Goal: Task Accomplishment & Management: Use online tool/utility

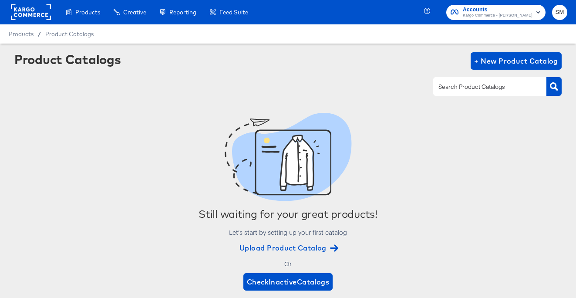
click at [567, 13] on div "Accounts Kargo Commerce - Stephen Morrissey SM" at bounding box center [501, 12] width 149 height 24
click at [561, 12] on span "SM" at bounding box center [559, 12] width 8 height 10
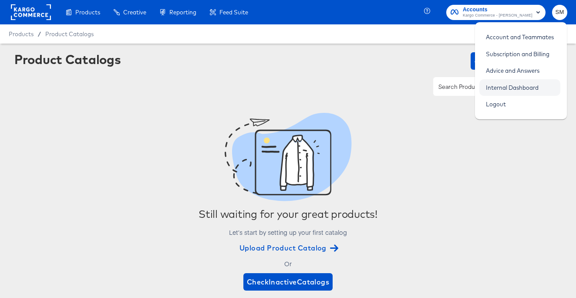
click at [530, 85] on link "Internal Dashboard" at bounding box center [512, 88] width 66 height 16
click at [514, 87] on link "Internal Dashboard" at bounding box center [512, 88] width 66 height 16
click at [35, 13] on rect at bounding box center [31, 12] width 40 height 16
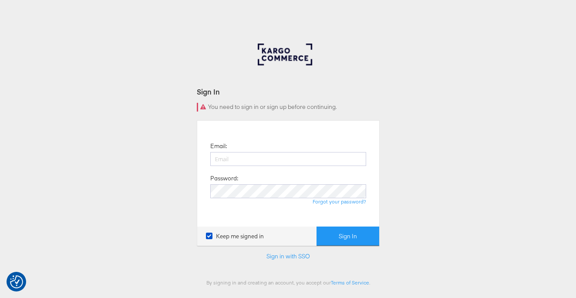
type input "[PERSON_NAME][EMAIL_ADDRESS][PERSON_NAME][DOMAIN_NAME]"
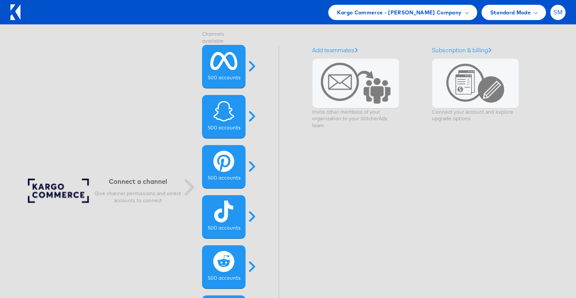
click at [556, 12] on span "SM" at bounding box center [558, 13] width 10 height 6
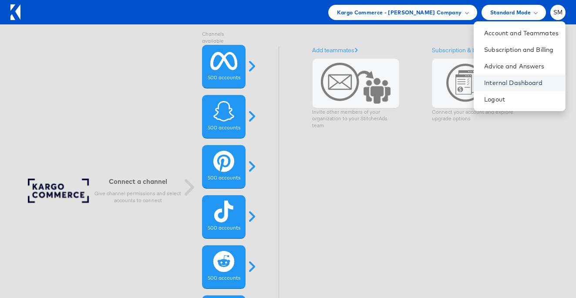
click at [516, 82] on link "Internal Dashboard" at bounding box center [521, 82] width 74 height 9
click at [18, 10] on icon at bounding box center [17, 11] width 5 height 15
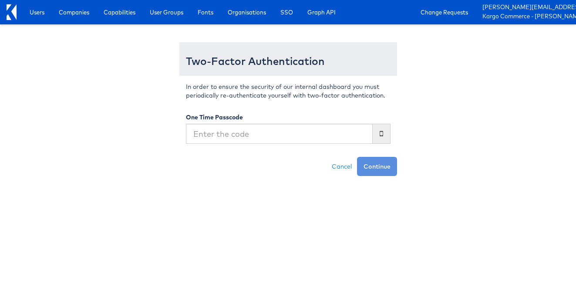
type input "691291"
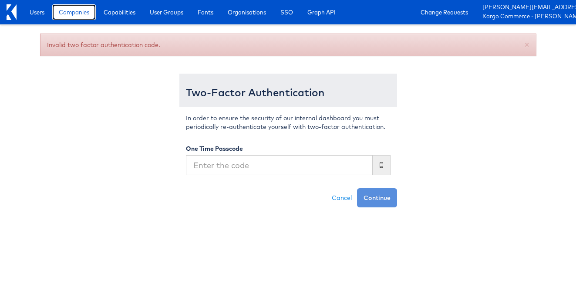
click at [84, 12] on span "Companies" at bounding box center [74, 12] width 30 height 9
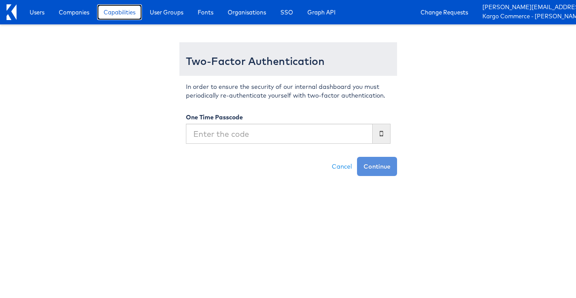
click at [121, 15] on span "Capabilities" at bounding box center [120, 12] width 32 height 9
type input "622877"
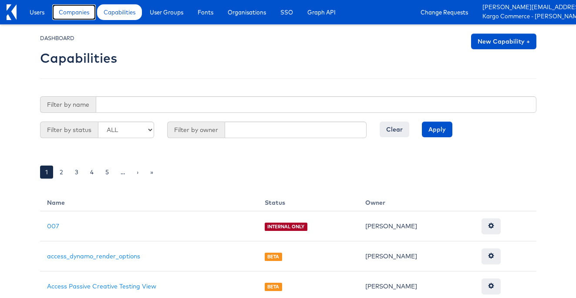
click at [69, 12] on span "Companies" at bounding box center [74, 12] width 30 height 9
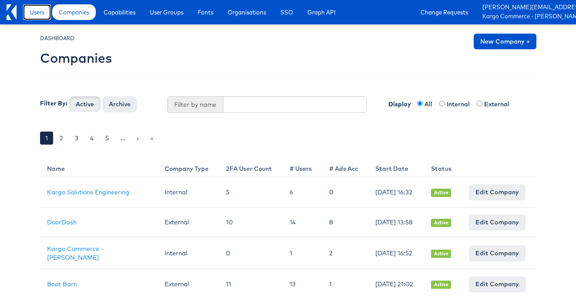
click at [40, 12] on span "Users" at bounding box center [37, 12] width 15 height 9
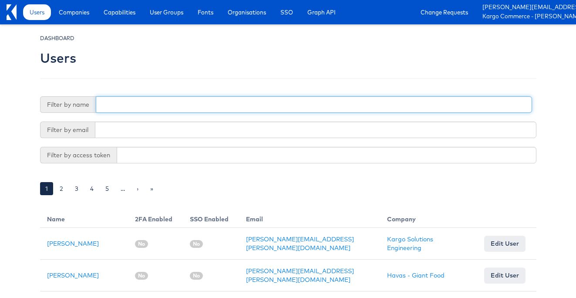
click at [144, 109] on input "text" at bounding box center [314, 104] width 436 height 17
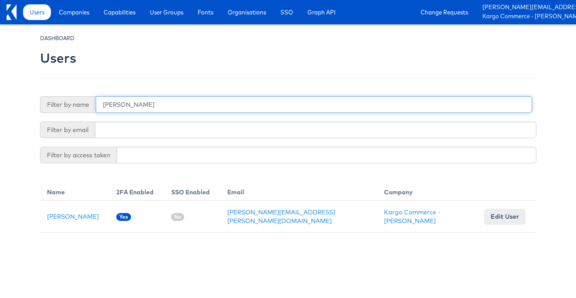
type input "stephen morrissey"
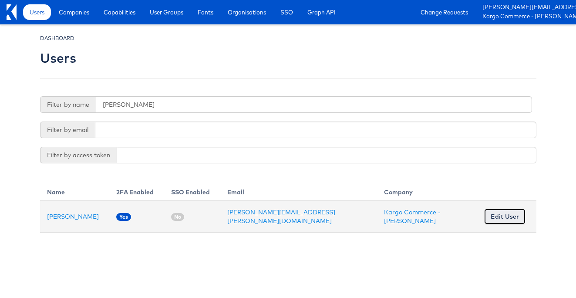
click at [502, 210] on link "Edit User" at bounding box center [504, 216] width 41 height 16
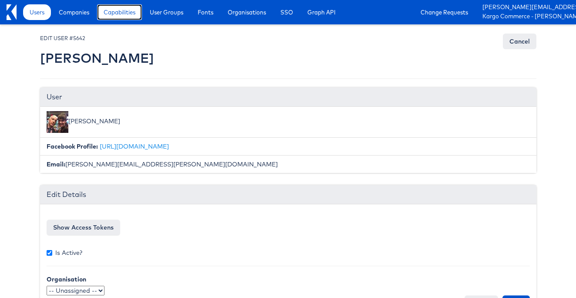
click at [114, 15] on span "Capabilities" at bounding box center [120, 12] width 32 height 9
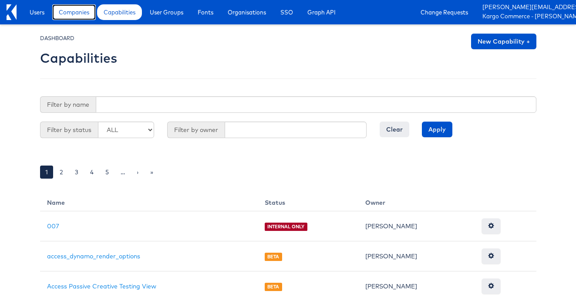
click at [70, 17] on link "Companies" at bounding box center [74, 12] width 44 height 16
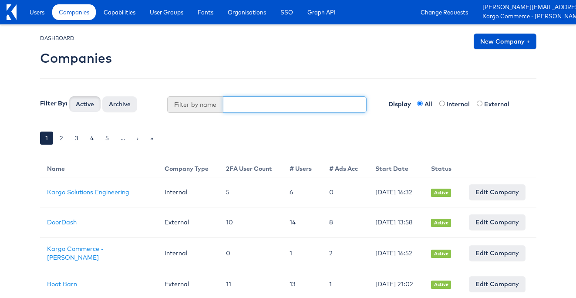
click at [257, 102] on input "text" at bounding box center [295, 104] width 144 height 17
type input "doordash"
click at [69, 96] on button "Active" at bounding box center [84, 104] width 31 height 16
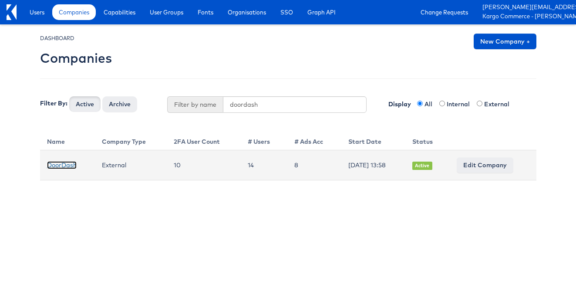
click at [52, 165] on link "DoorDash" at bounding box center [62, 165] width 30 height 8
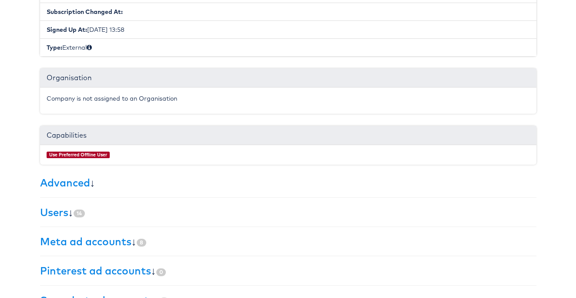
scroll to position [211, 0]
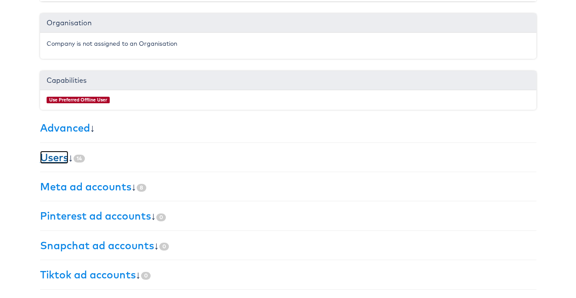
click at [43, 159] on link "Users" at bounding box center [54, 157] width 28 height 13
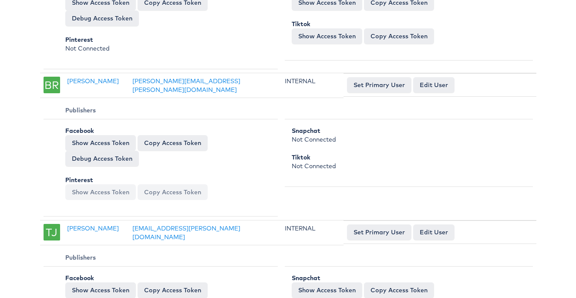
scroll to position [0, 0]
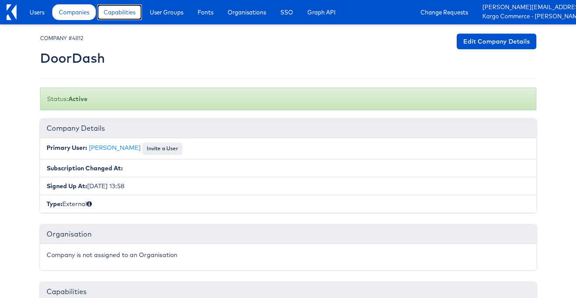
click at [114, 11] on span "Capabilities" at bounding box center [120, 12] width 32 height 9
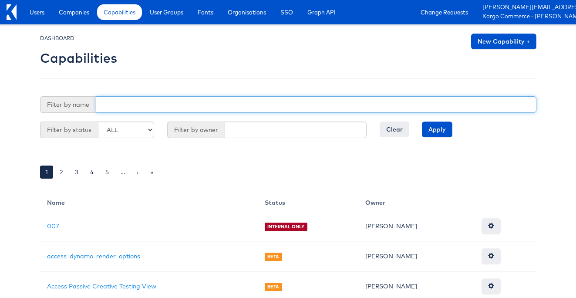
click at [188, 107] on input "text" at bounding box center [316, 104] width 440 height 17
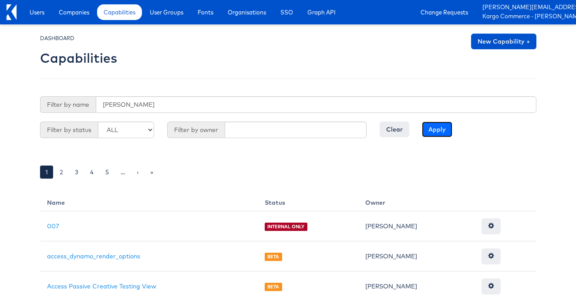
click at [439, 129] on input "Apply" at bounding box center [437, 129] width 30 height 16
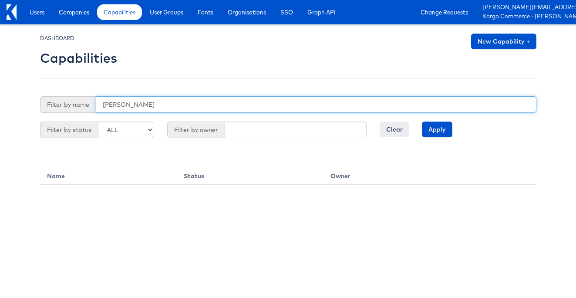
drag, startPoint x: 211, startPoint y: 107, endPoint x: 179, endPoint y: 106, distance: 32.6
click at [178, 106] on input "stephen" at bounding box center [316, 104] width 440 height 17
type input "stephen morrissey"
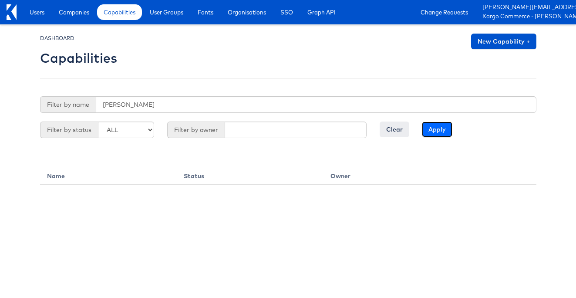
click at [430, 128] on input "Apply" at bounding box center [437, 129] width 30 height 16
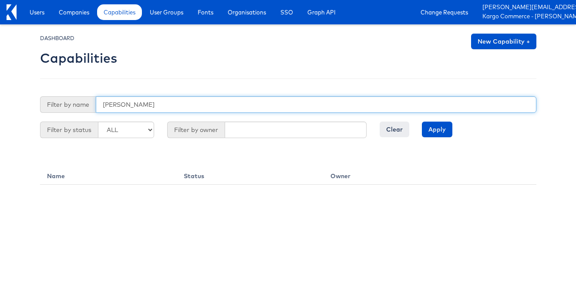
click at [171, 99] on input "stephen morrissey" at bounding box center [316, 104] width 440 height 17
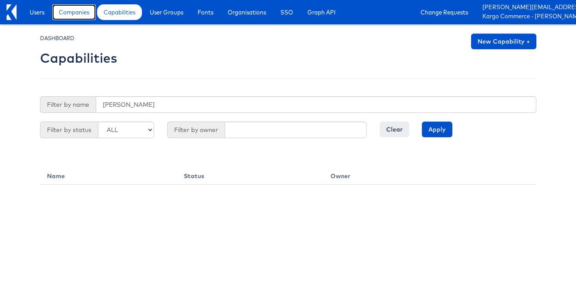
click at [68, 14] on span "Companies" at bounding box center [74, 12] width 30 height 9
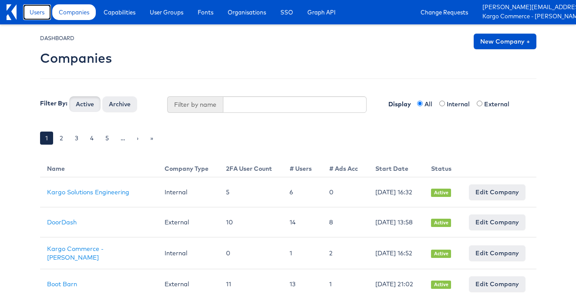
click at [41, 14] on span "Users" at bounding box center [37, 12] width 15 height 9
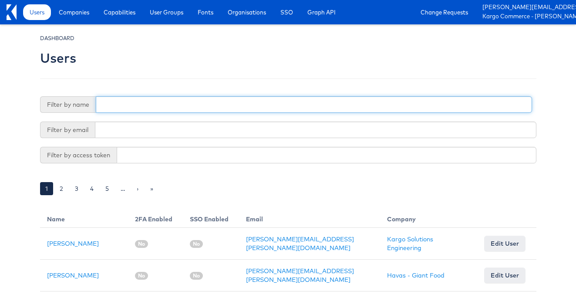
click at [211, 104] on input "text" at bounding box center [314, 104] width 436 height 17
type input "[PERSON_NAME]"
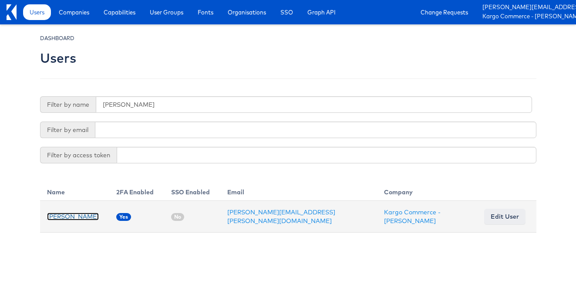
click at [88, 216] on link "[PERSON_NAME]" at bounding box center [73, 216] width 52 height 8
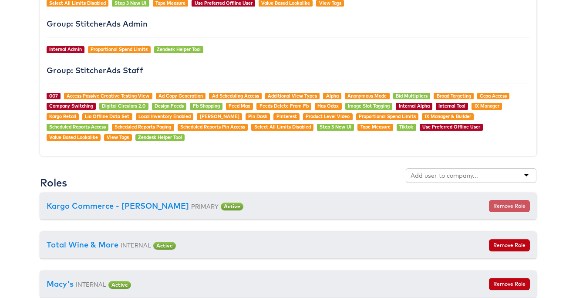
scroll to position [949, 0]
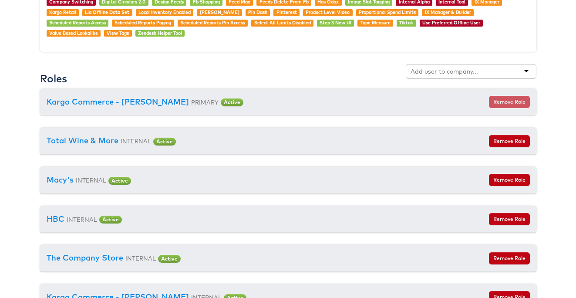
click at [443, 76] on div at bounding box center [471, 71] width 131 height 15
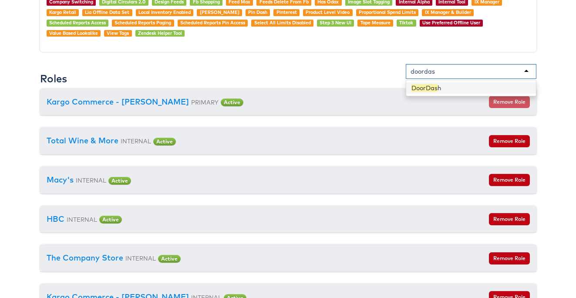
type input "doordash"
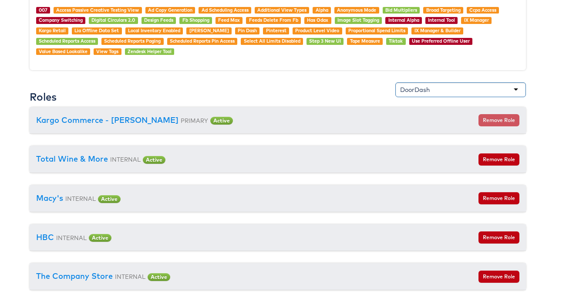
scroll to position [927, 10]
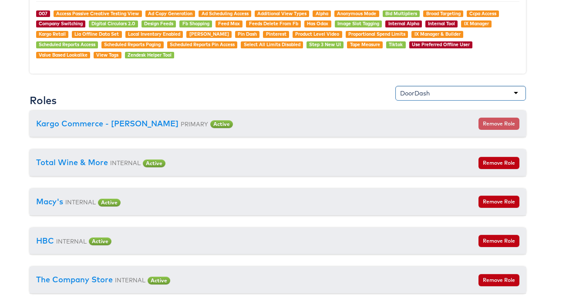
click at [428, 91] on div "DoorDash" at bounding box center [415, 93] width 30 height 9
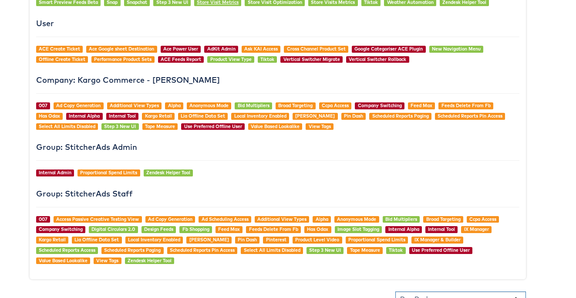
scroll to position [289, 10]
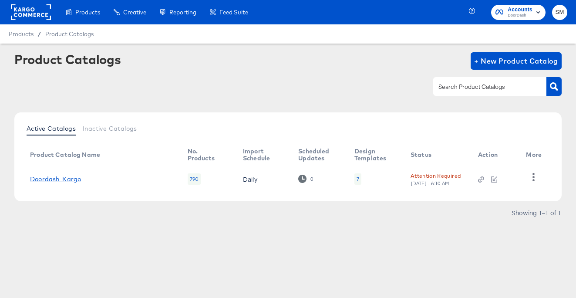
click at [75, 178] on link "Doordash_Kargo" at bounding box center [55, 178] width 51 height 7
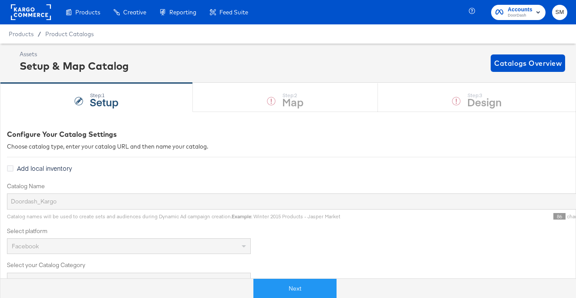
click at [20, 7] on rect at bounding box center [31, 12] width 40 height 16
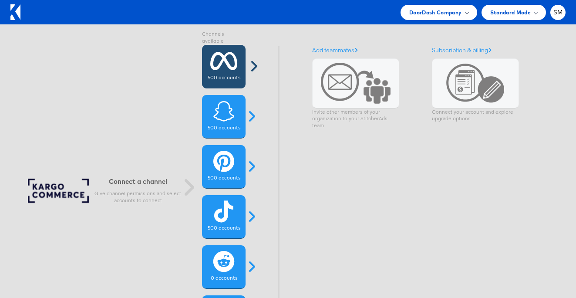
click at [221, 65] on icon at bounding box center [223, 61] width 27 height 22
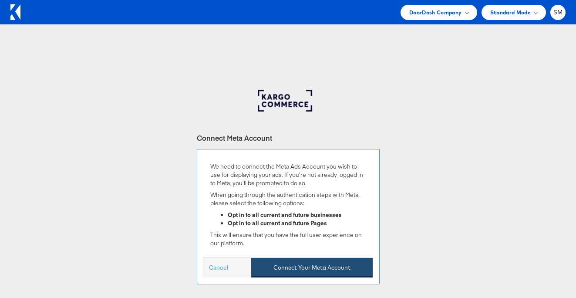
click at [292, 266] on button "Connect Your Meta Account" at bounding box center [311, 268] width 121 height 20
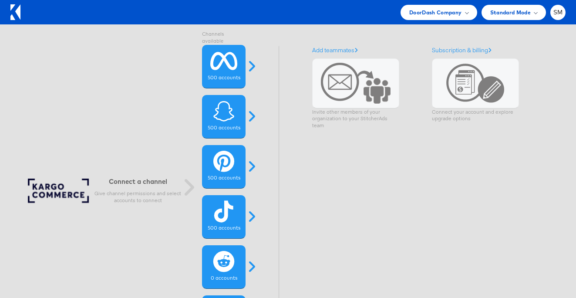
click at [20, 10] on icon at bounding box center [17, 11] width 5 height 15
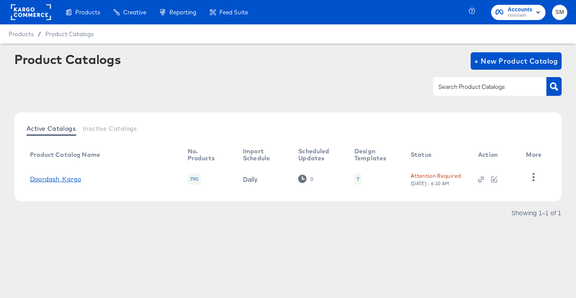
click at [48, 175] on link "Doordash_Kargo" at bounding box center [55, 178] width 51 height 7
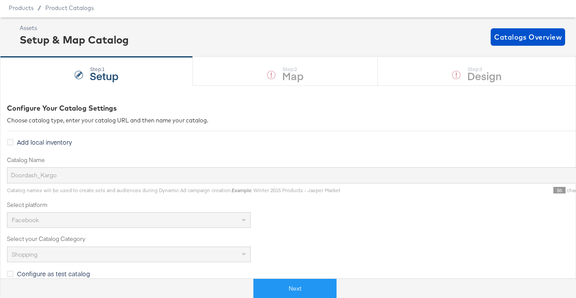
scroll to position [17, 0]
